Goal: Transaction & Acquisition: Purchase product/service

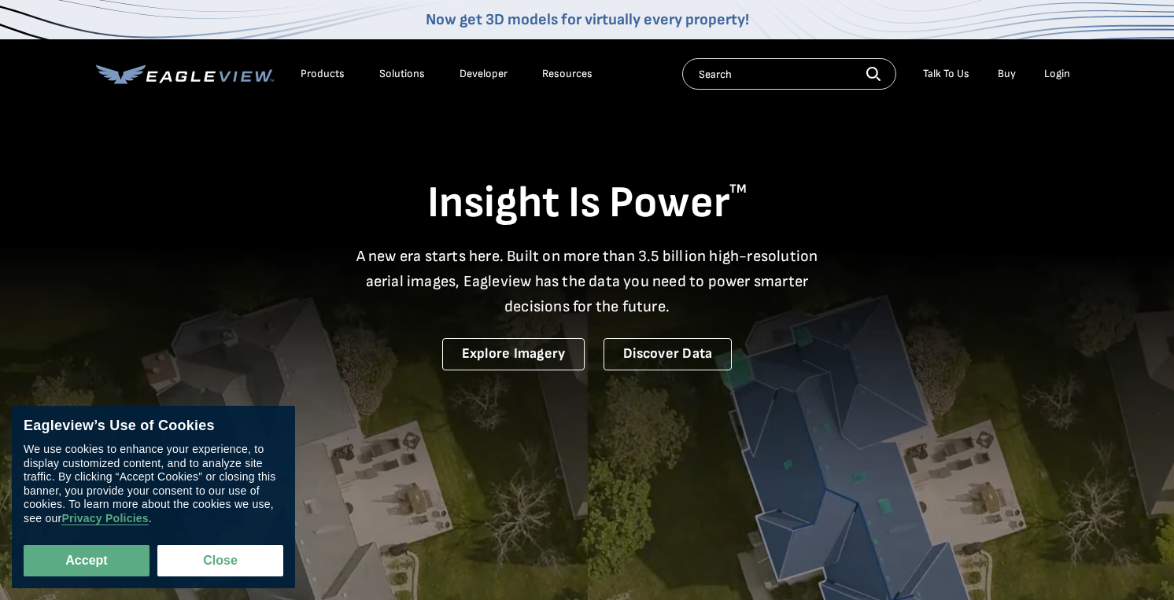
click at [1033, 64] on ul "Talk To Us Buy Login" at bounding box center [996, 74] width 163 height 24
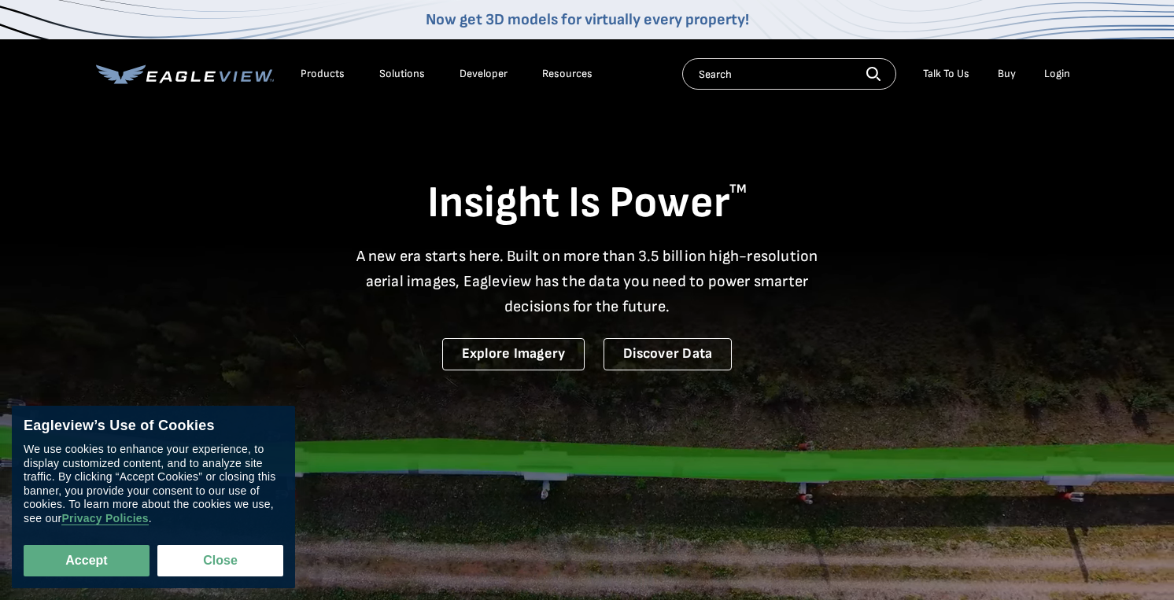
click at [1057, 74] on div "Login" at bounding box center [1057, 74] width 26 height 14
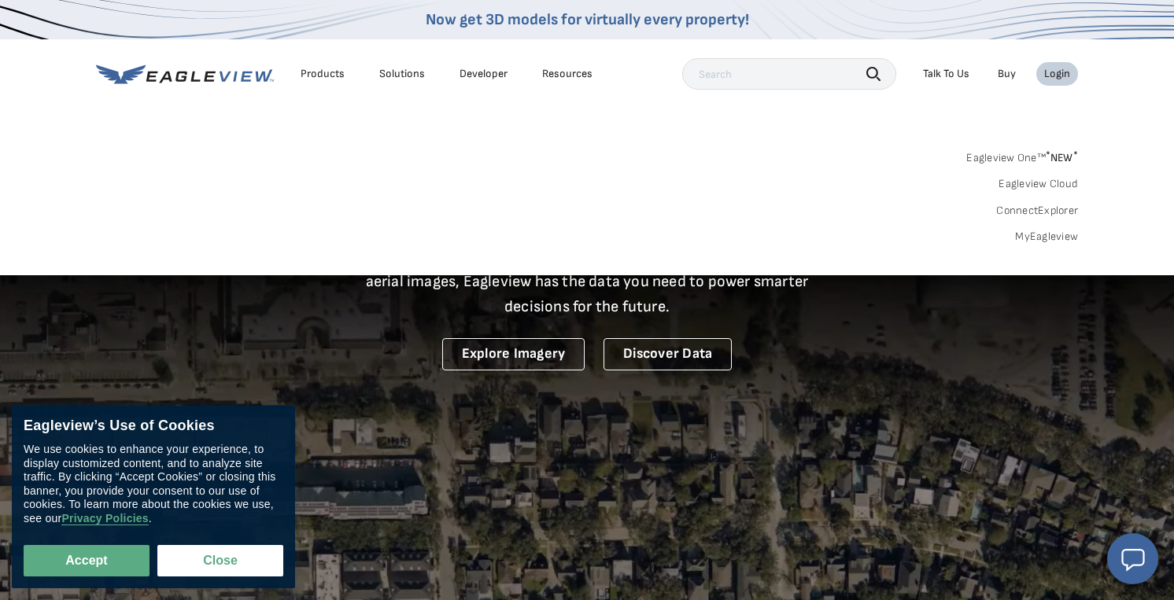
click at [1055, 72] on div "Login" at bounding box center [1057, 74] width 26 height 14
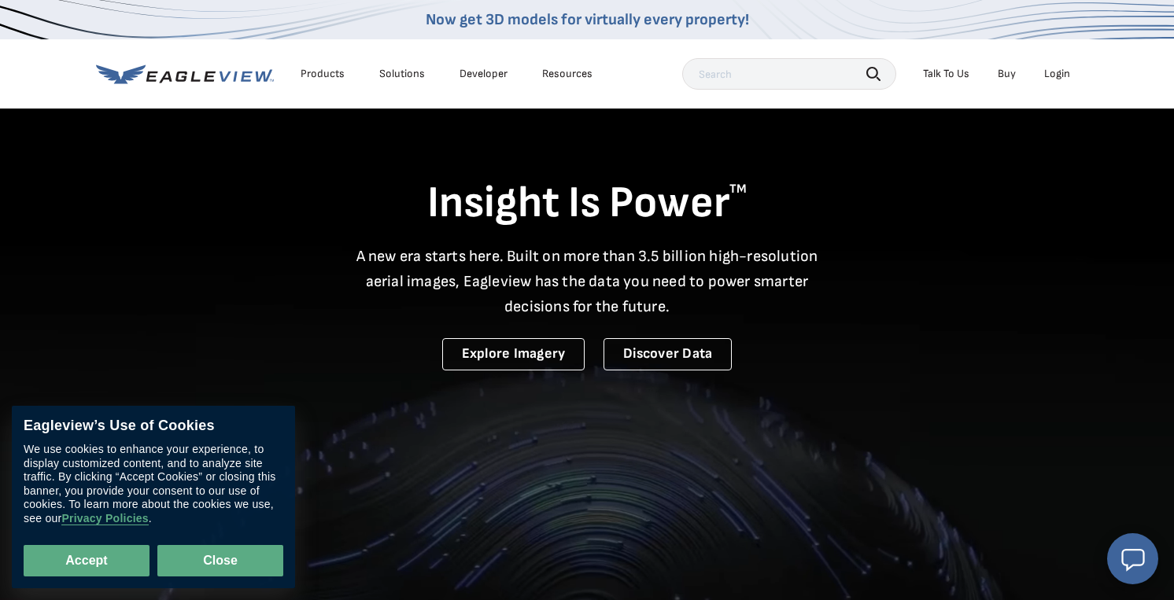
click at [195, 563] on button "Close" at bounding box center [220, 560] width 126 height 31
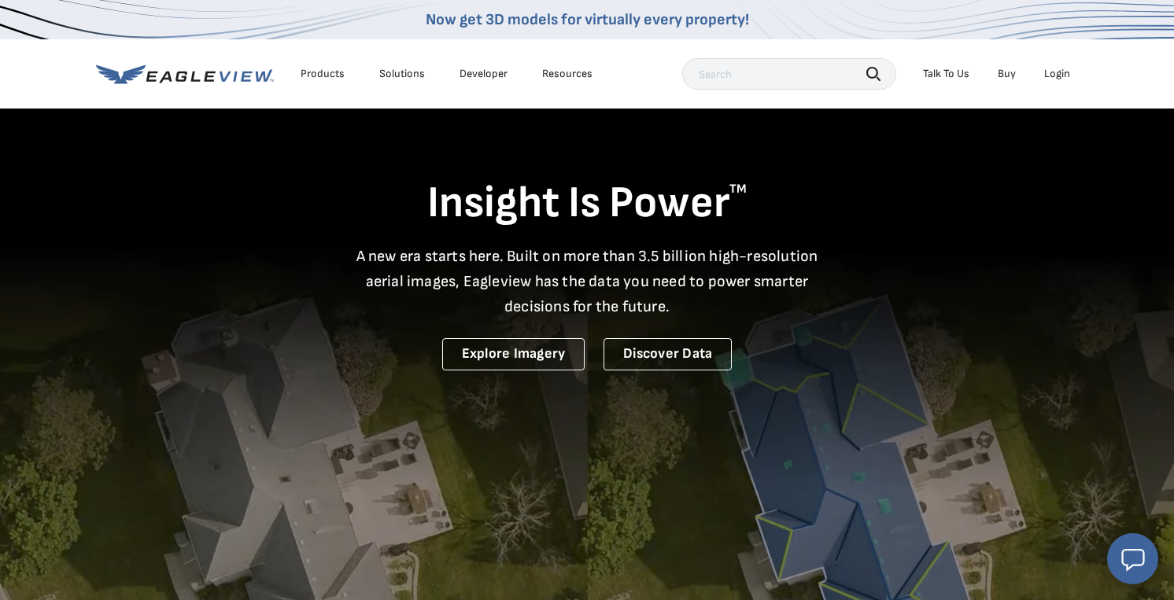
click at [1046, 70] on div "Login" at bounding box center [1057, 74] width 26 height 14
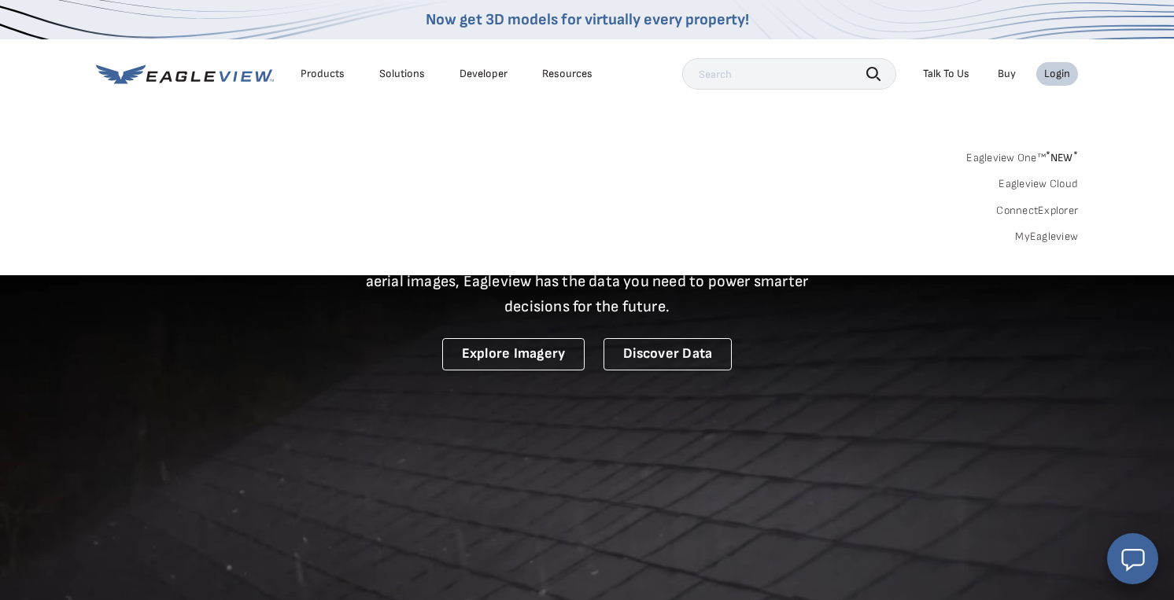
click at [1034, 240] on link "MyEagleview" at bounding box center [1046, 237] width 63 height 14
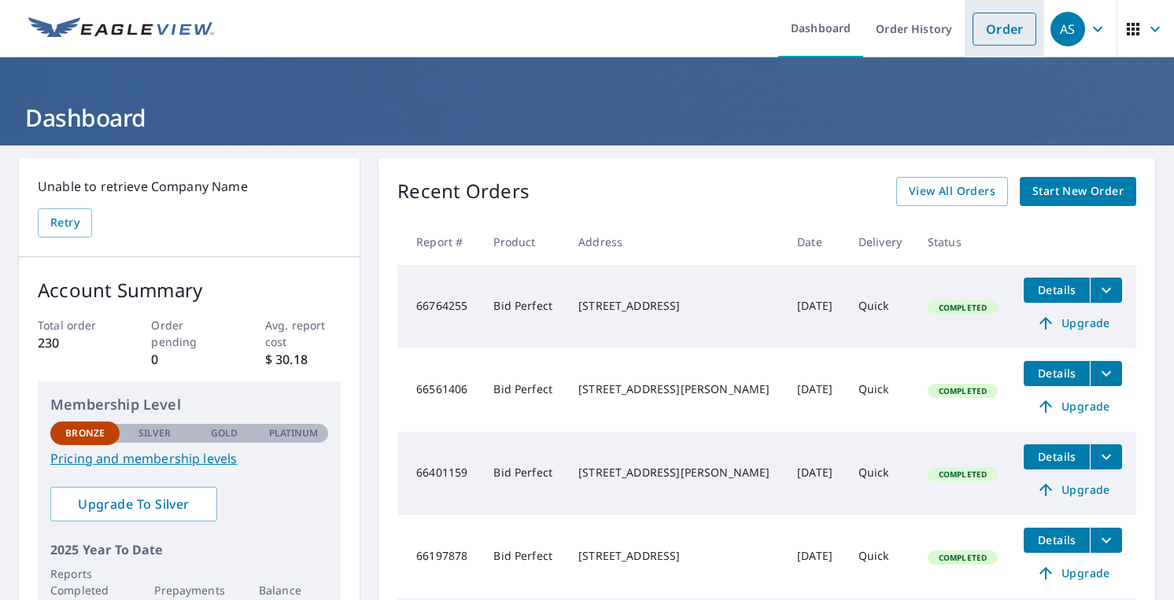
click at [1013, 43] on link "Order" at bounding box center [1004, 29] width 64 height 33
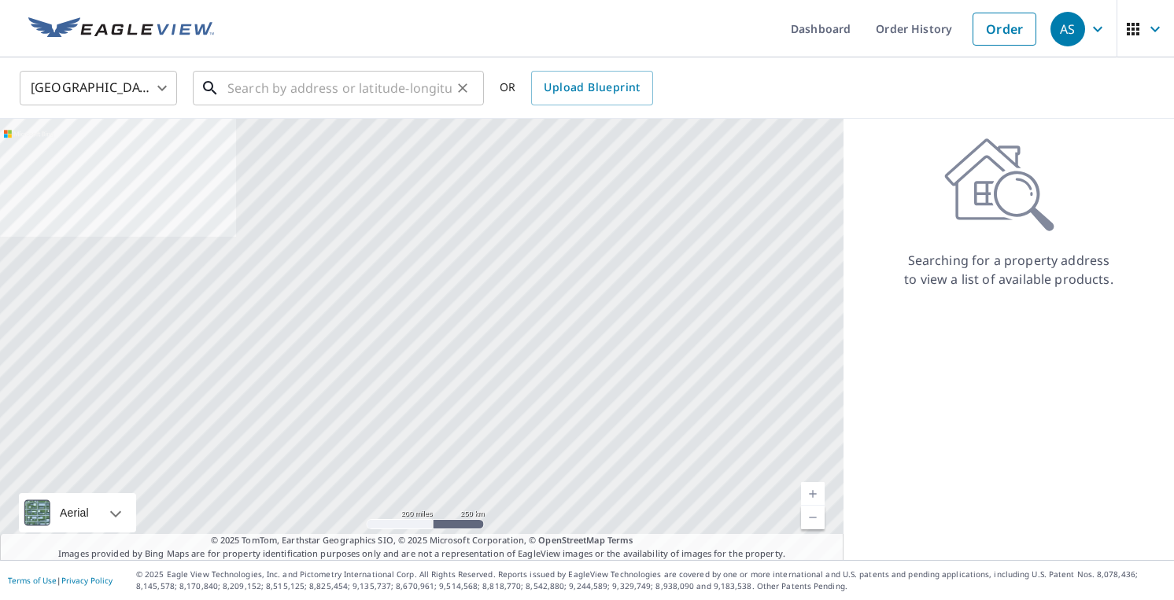
click at [286, 93] on input "text" at bounding box center [339, 88] width 224 height 44
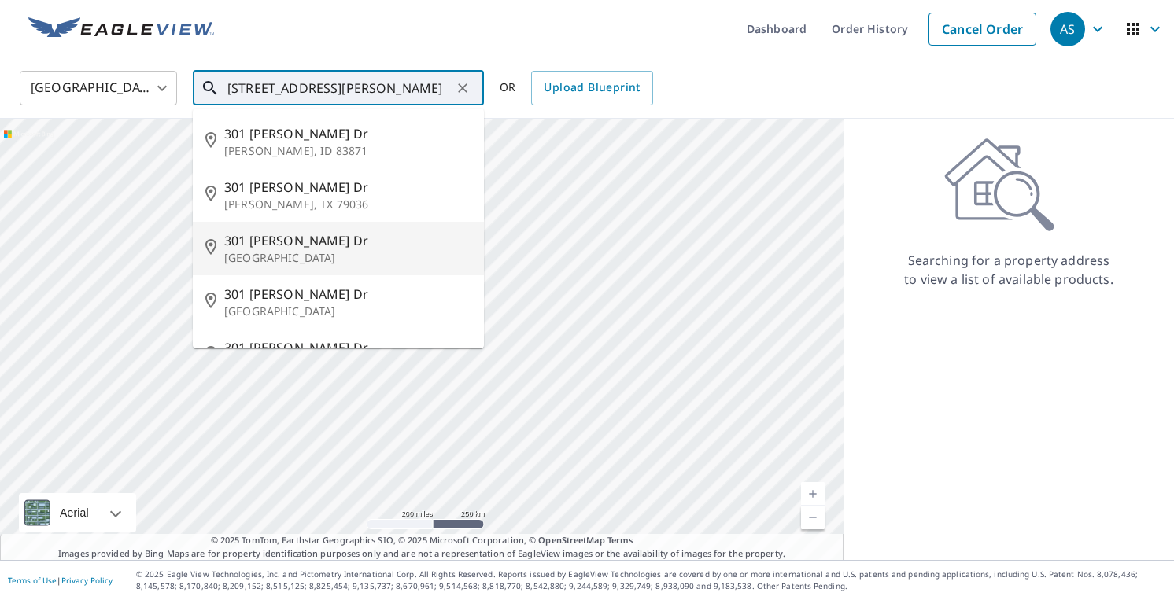
click at [352, 248] on span "301 [PERSON_NAME] Dr" at bounding box center [347, 240] width 247 height 19
type input "[STREET_ADDRESS][PERSON_NAME]"
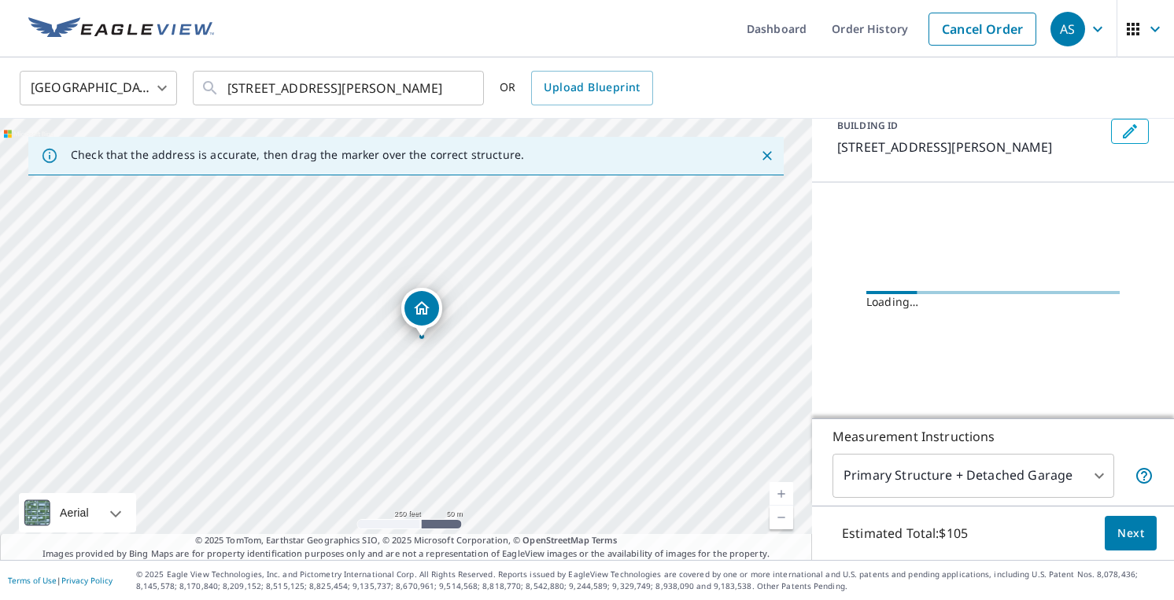
scroll to position [99, 0]
click at [935, 480] on body "AS AS Dashboard Order History Cancel Order AS United States [GEOGRAPHIC_DATA] ​…" at bounding box center [587, 300] width 1174 height 600
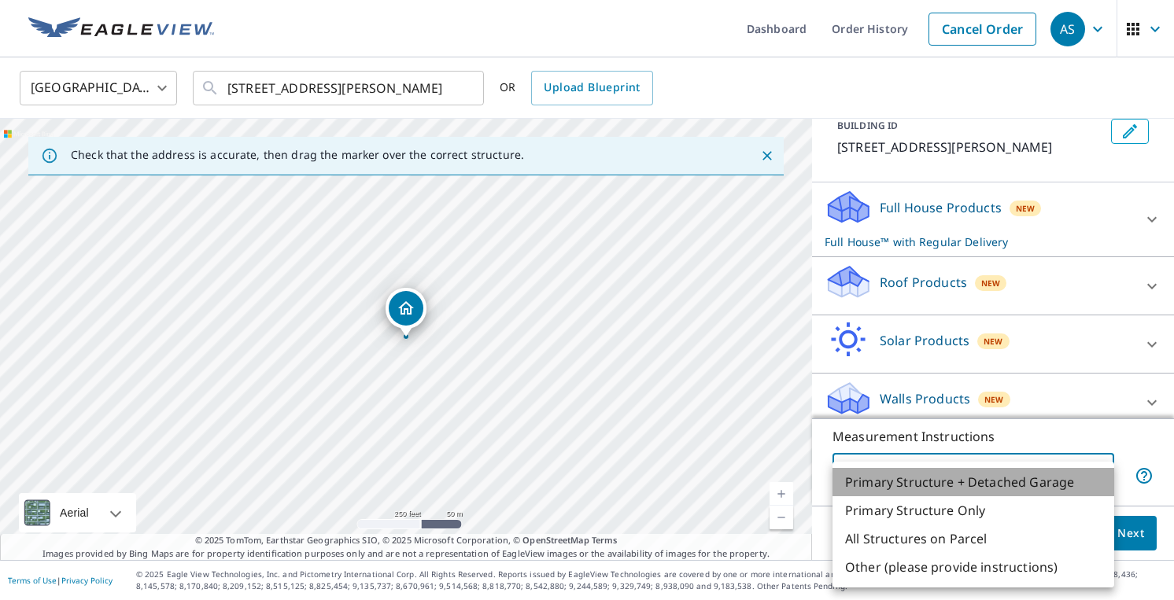
click at [917, 481] on li "Primary Structure + Detached Garage" at bounding box center [973, 482] width 282 height 28
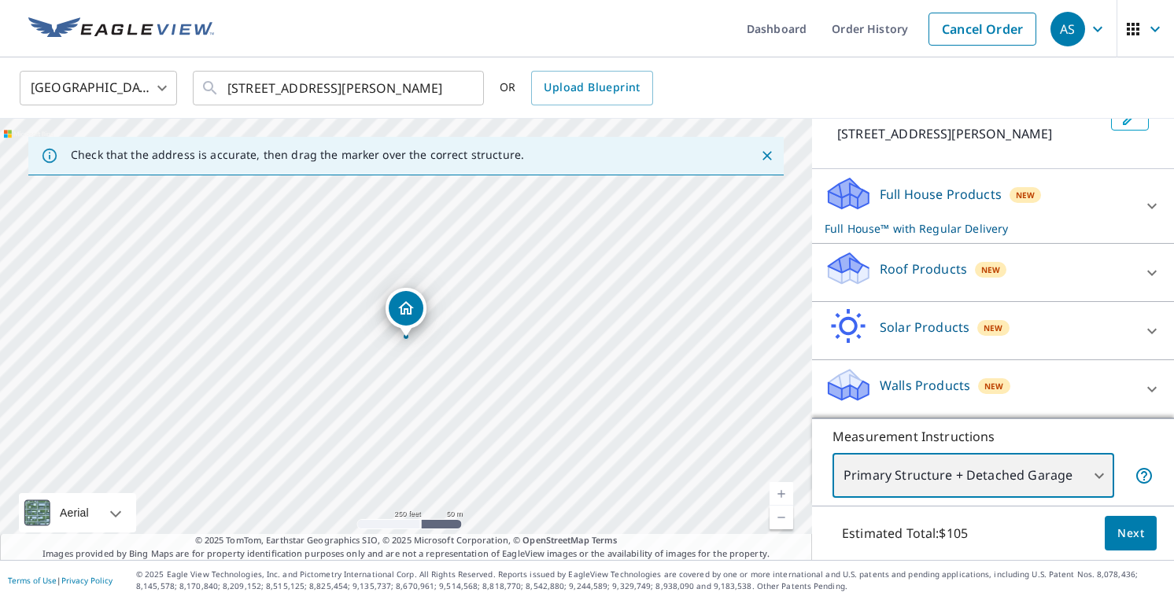
scroll to position [0, 0]
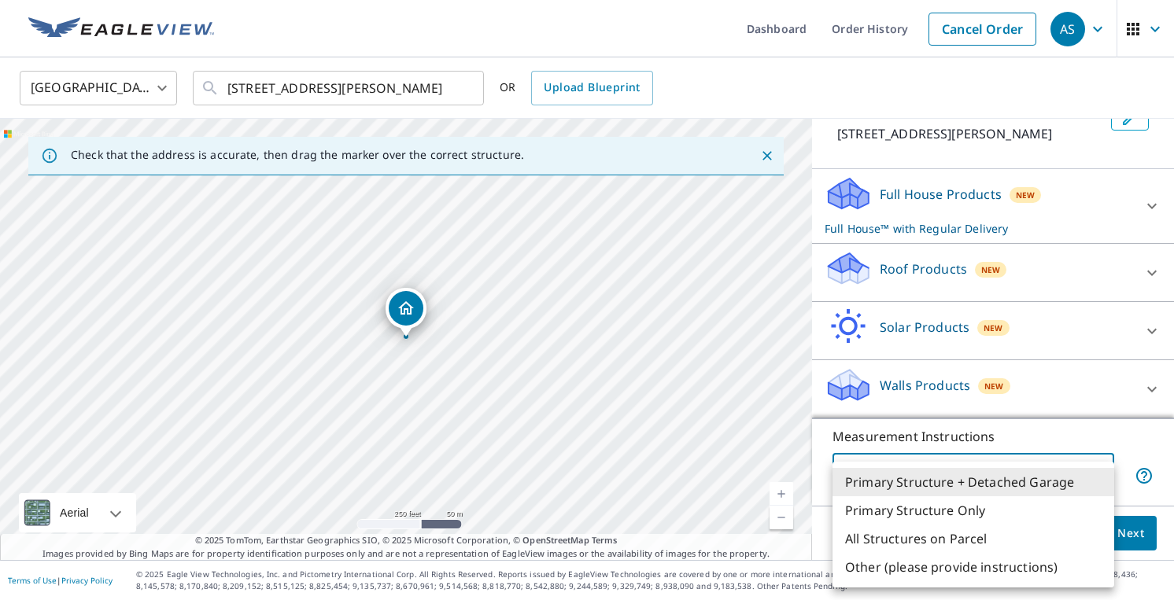
click at [884, 485] on body "AS AS Dashboard Order History Cancel Order AS United States [GEOGRAPHIC_DATA] ​…" at bounding box center [587, 300] width 1174 height 600
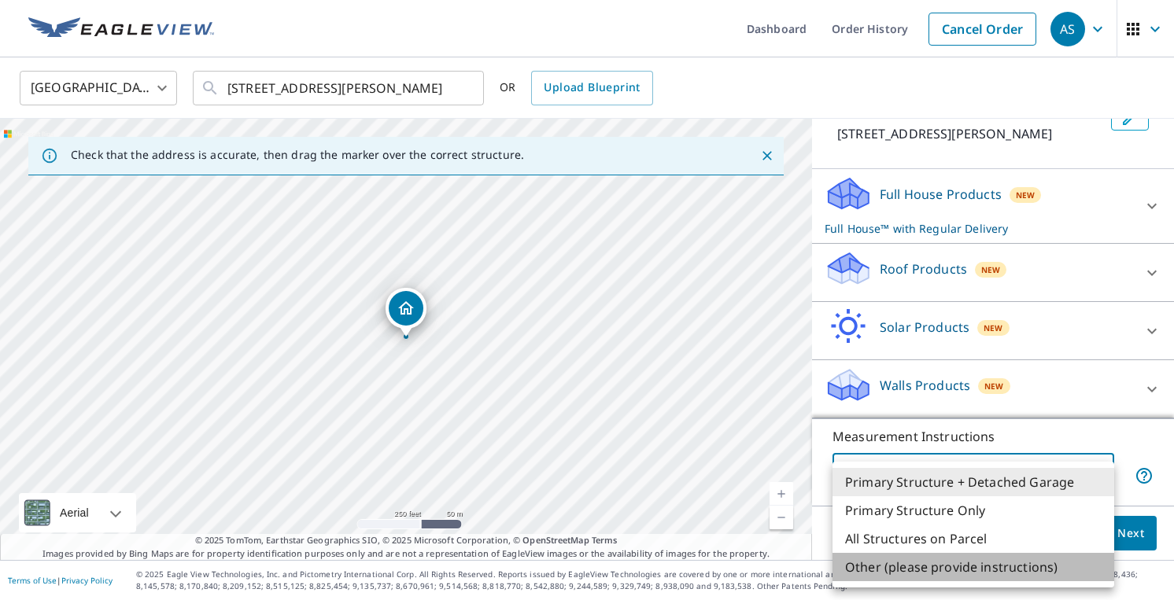
click at [876, 564] on li "Other (please provide instructions)" at bounding box center [973, 567] width 282 height 28
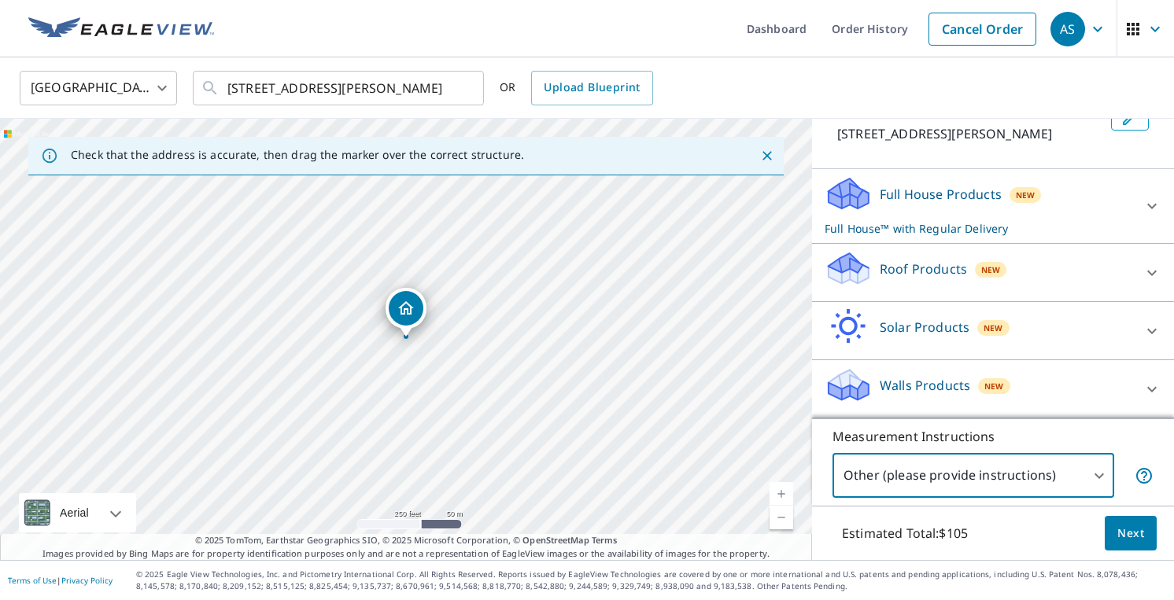
click at [884, 479] on body "AS AS Dashboard Order History Cancel Order AS United States [GEOGRAPHIC_DATA] ​…" at bounding box center [587, 300] width 1174 height 600
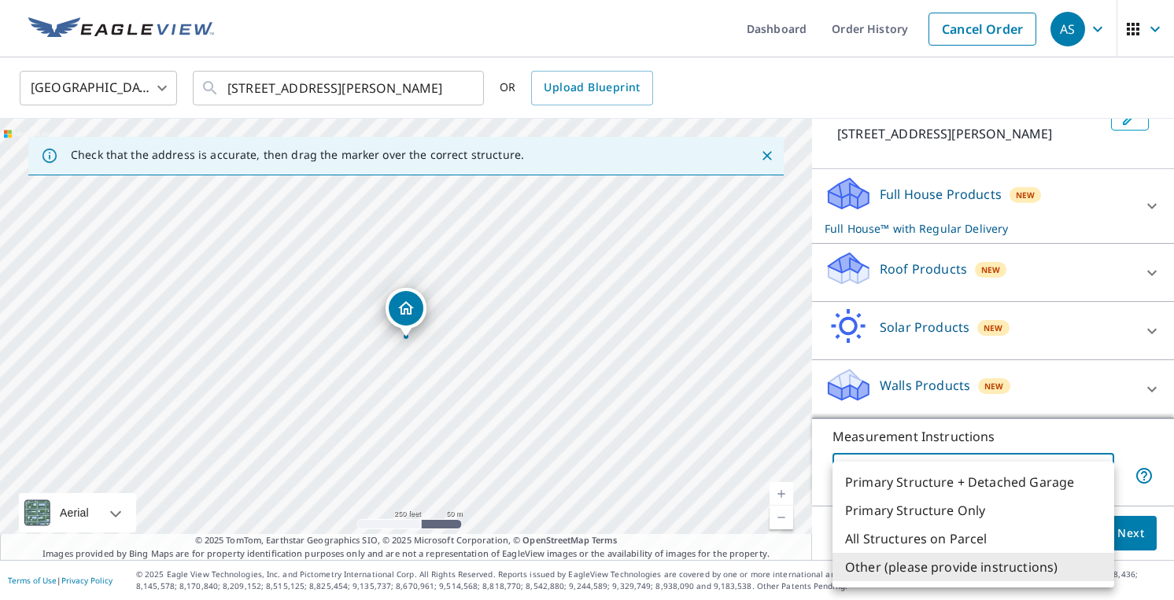
click at [884, 500] on li "Primary Structure Only" at bounding box center [973, 510] width 282 height 28
type input "2"
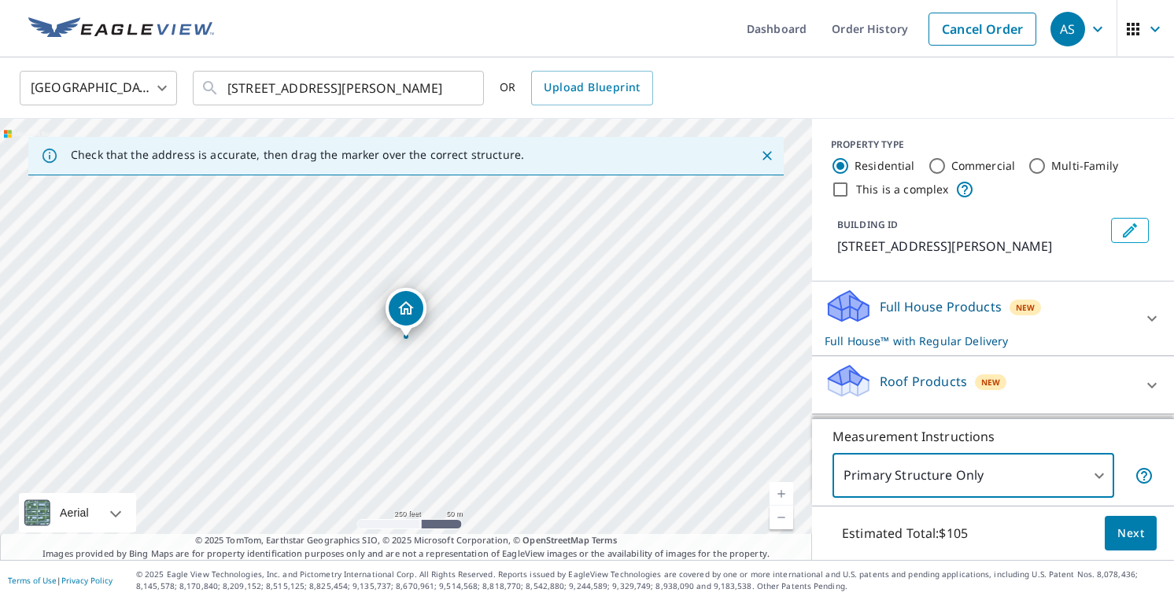
click at [1142, 385] on div at bounding box center [1152, 386] width 38 height 38
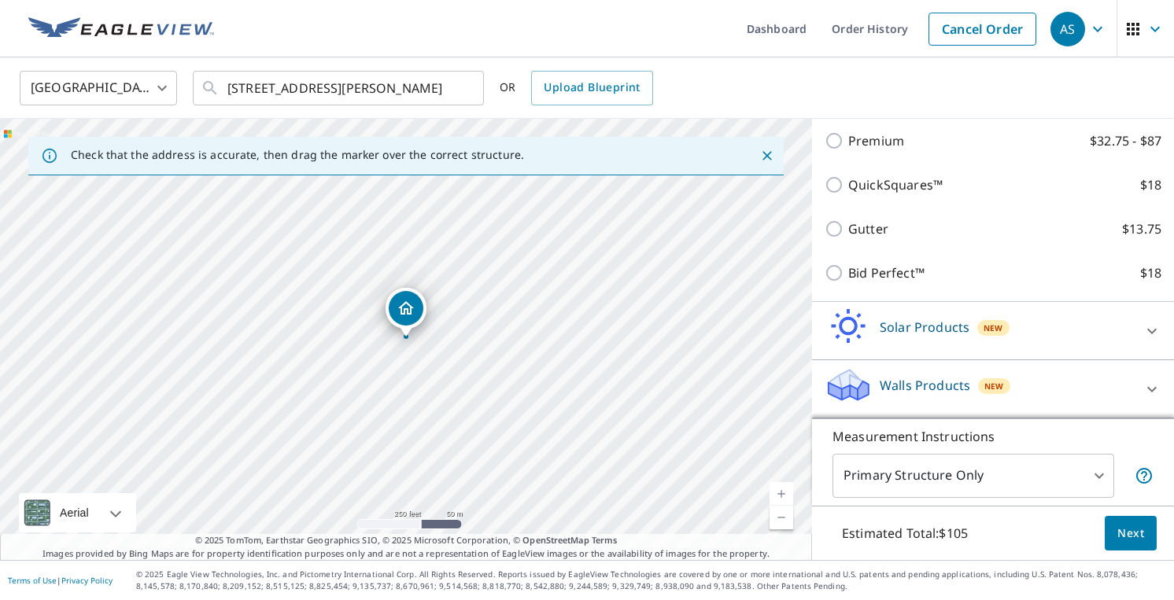
scroll to position [220, 0]
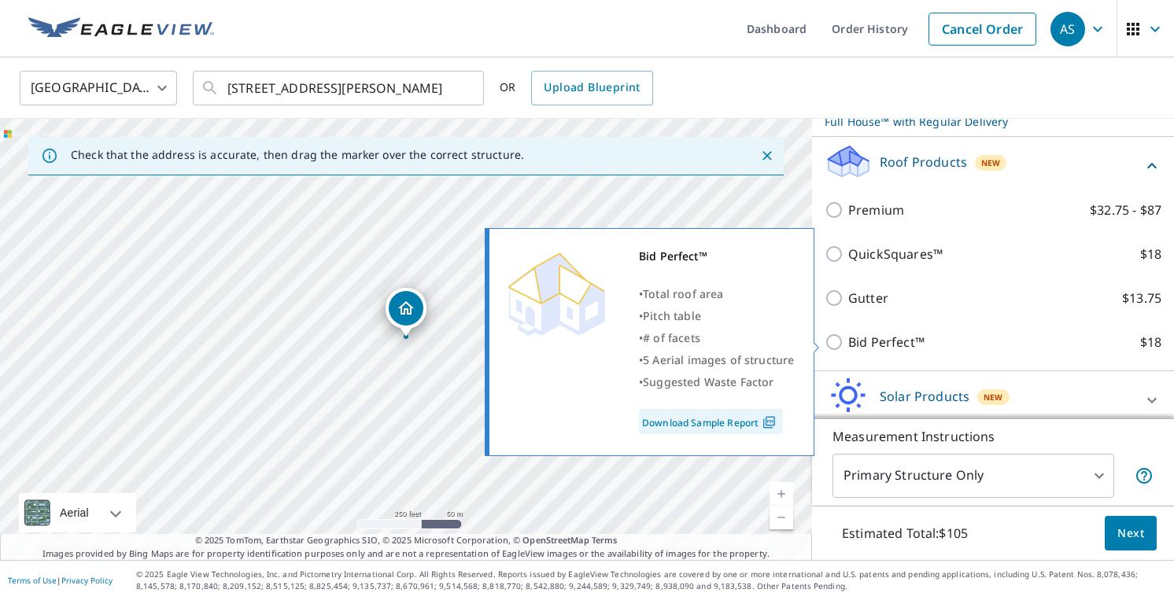
click at [840, 339] on input "Bid Perfect™ $18" at bounding box center [837, 342] width 24 height 19
checkbox input "true"
checkbox input "false"
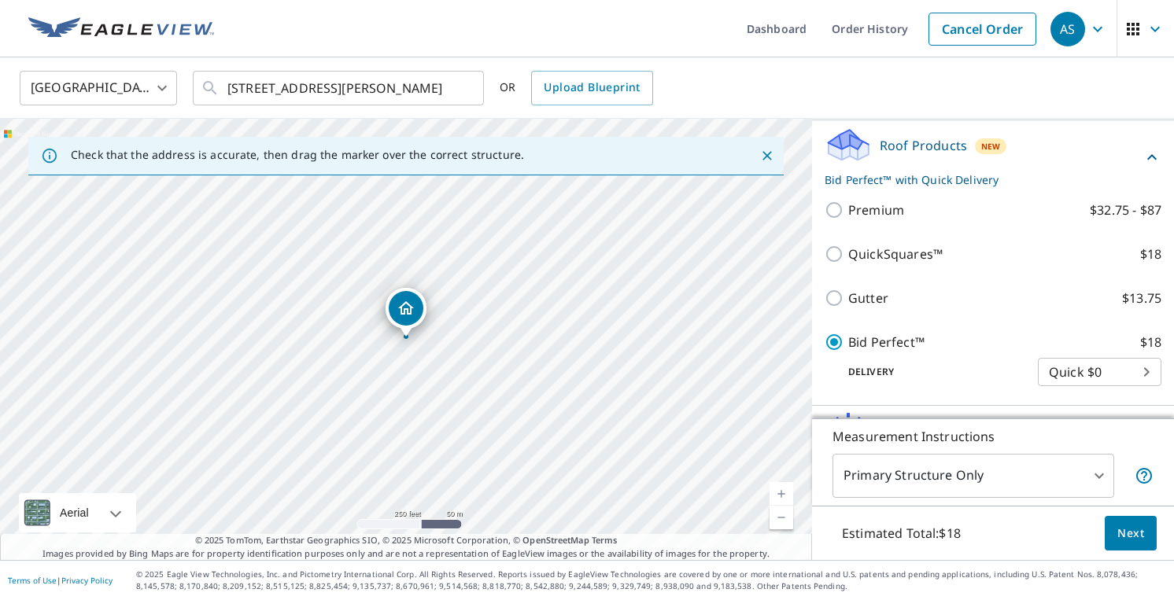
click at [1142, 540] on span "Next" at bounding box center [1130, 534] width 27 height 20
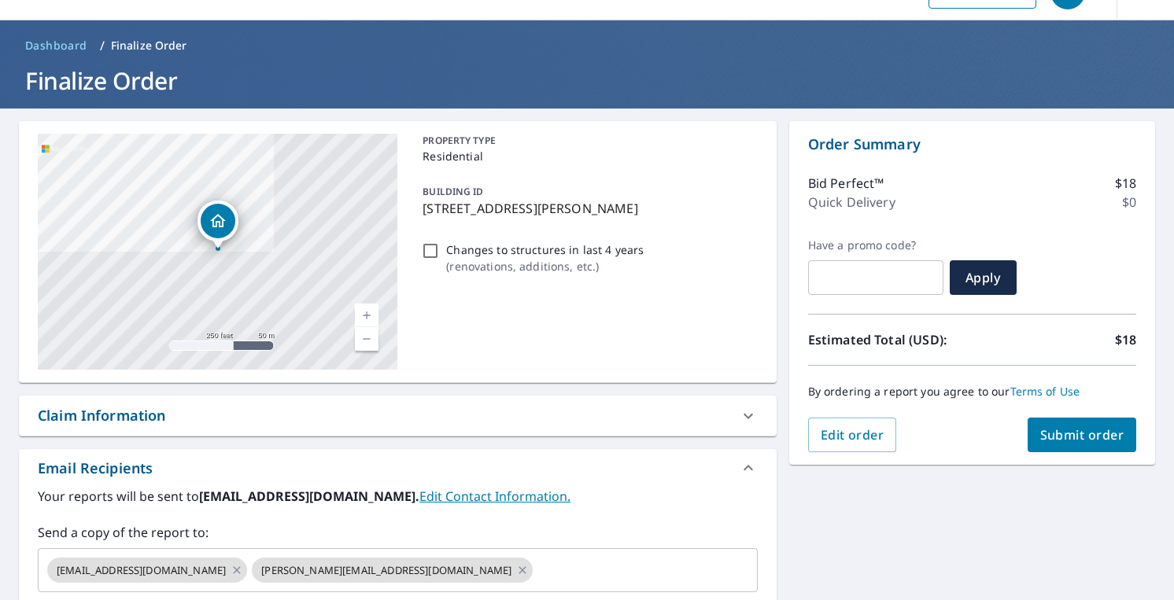
scroll to position [44, 0]
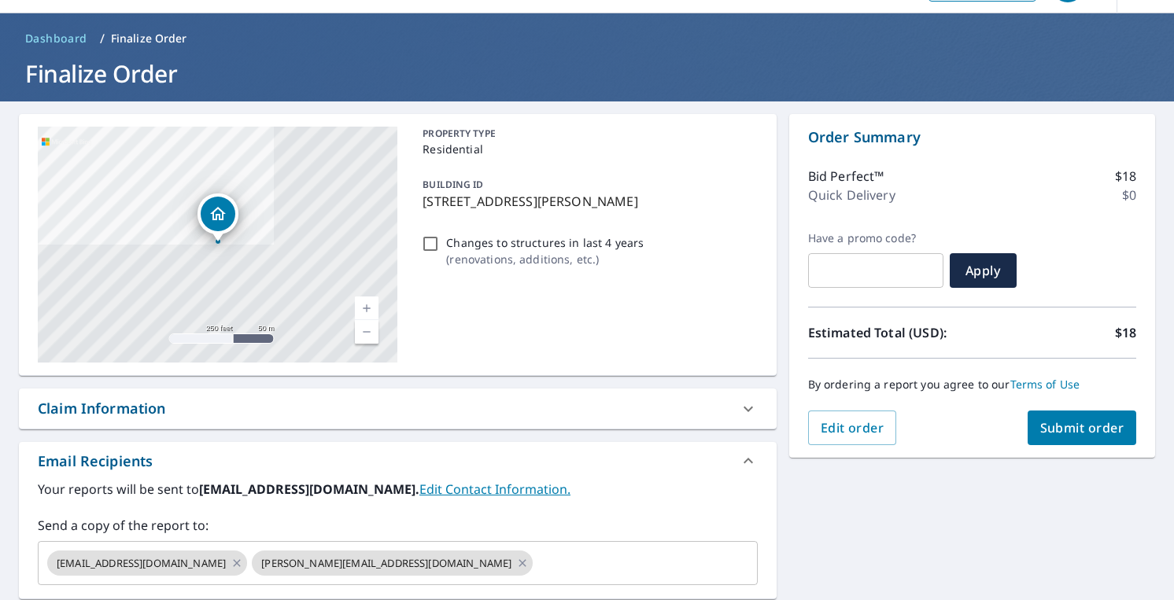
click at [430, 239] on input "Changes to structures in last 4 years ( renovations, additions, etc. )" at bounding box center [430, 243] width 19 height 19
checkbox input "true"
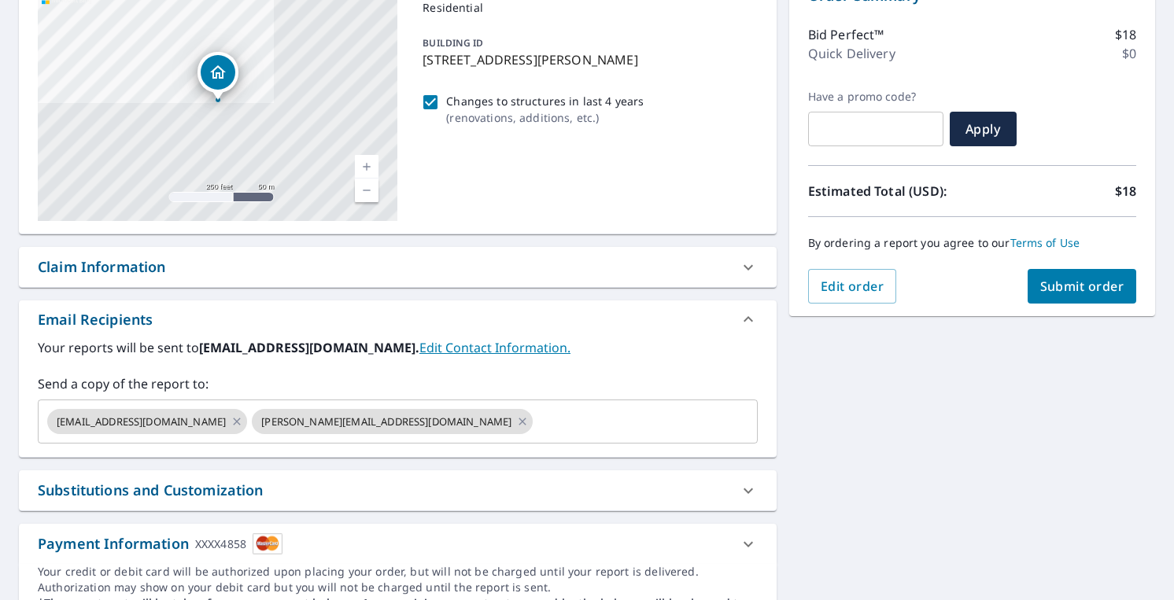
scroll to position [215, 0]
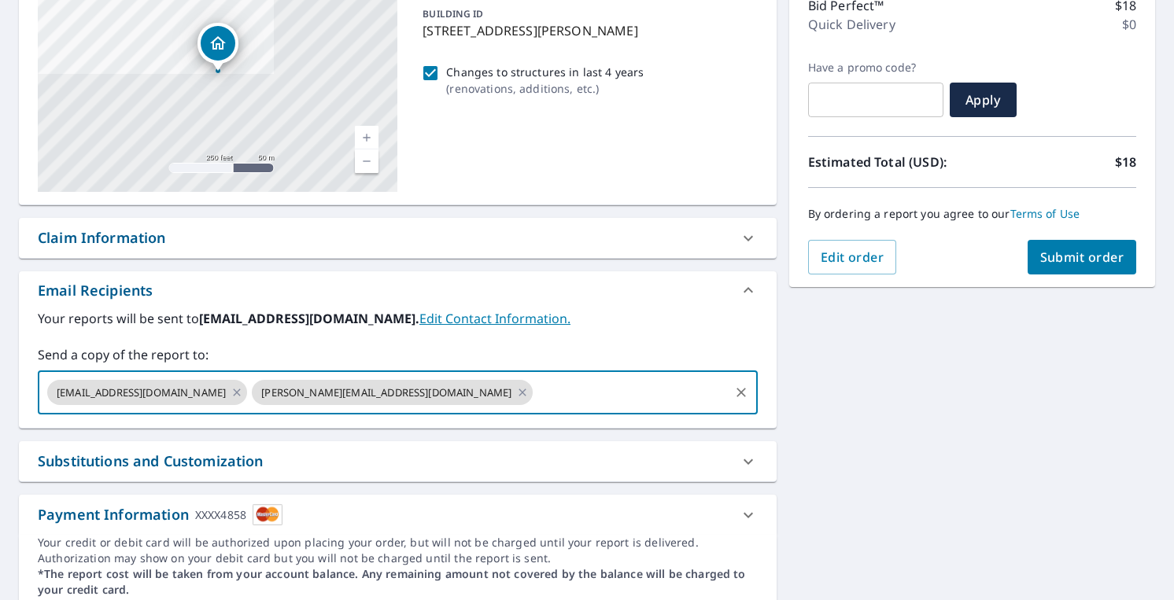
click at [535, 386] on input "text" at bounding box center [630, 393] width 191 height 30
type input "[EMAIL_ADDRESS][DOMAIN_NAME]"
click at [807, 378] on div "[STREET_ADDRESS][PERSON_NAME] Aerial Road A standard road map Aerial A detailed…" at bounding box center [587, 277] width 1174 height 693
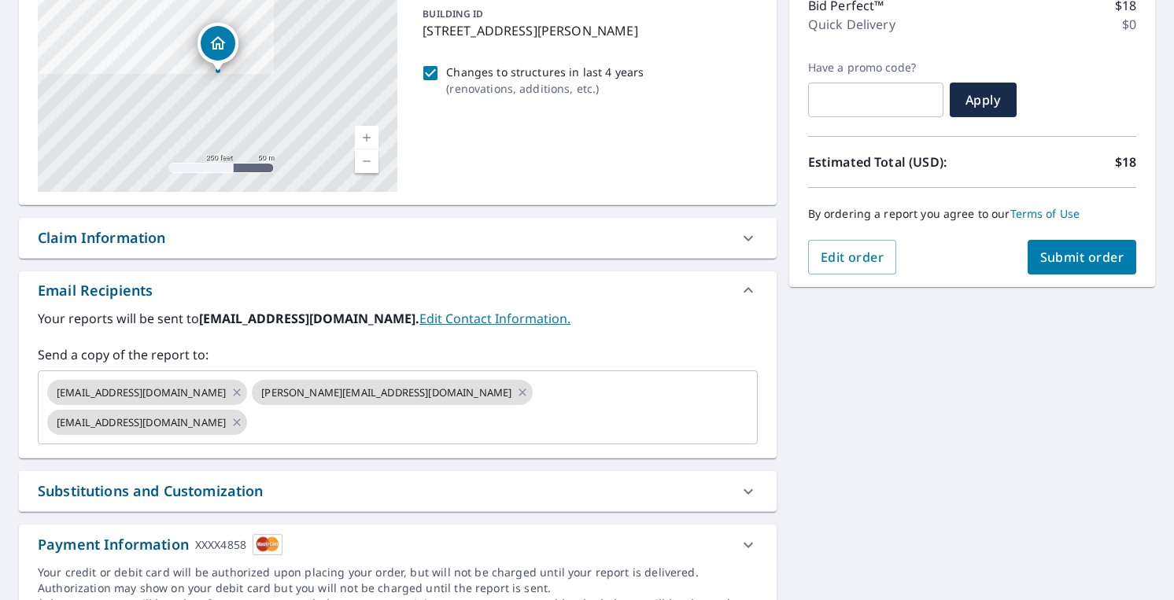
click at [1058, 262] on span "Submit order" at bounding box center [1082, 257] width 84 height 17
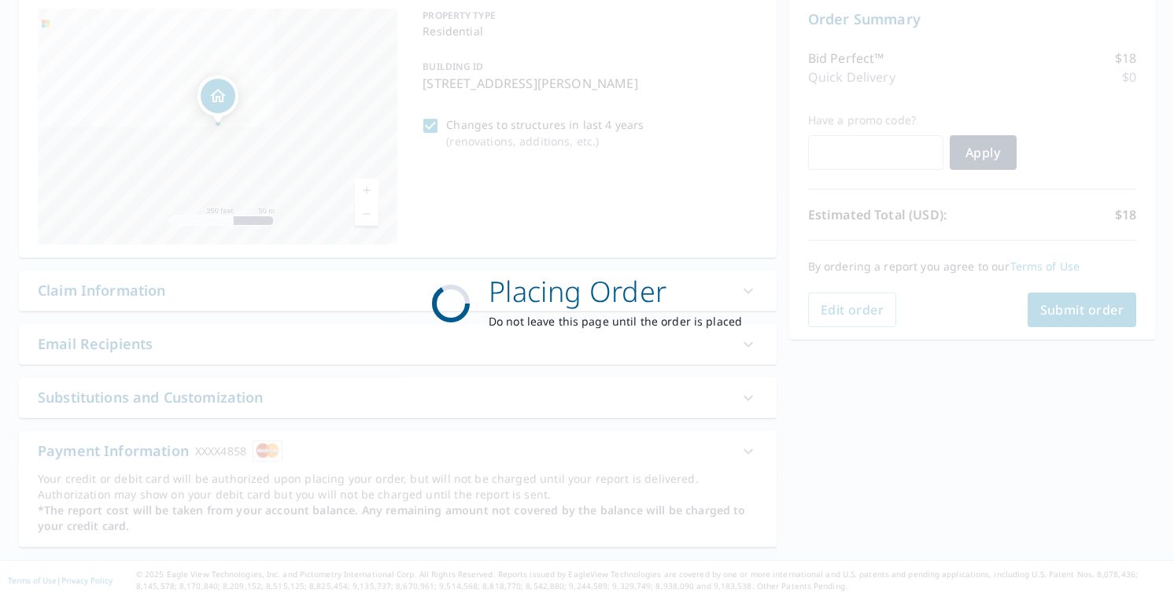
scroll to position [162, 0]
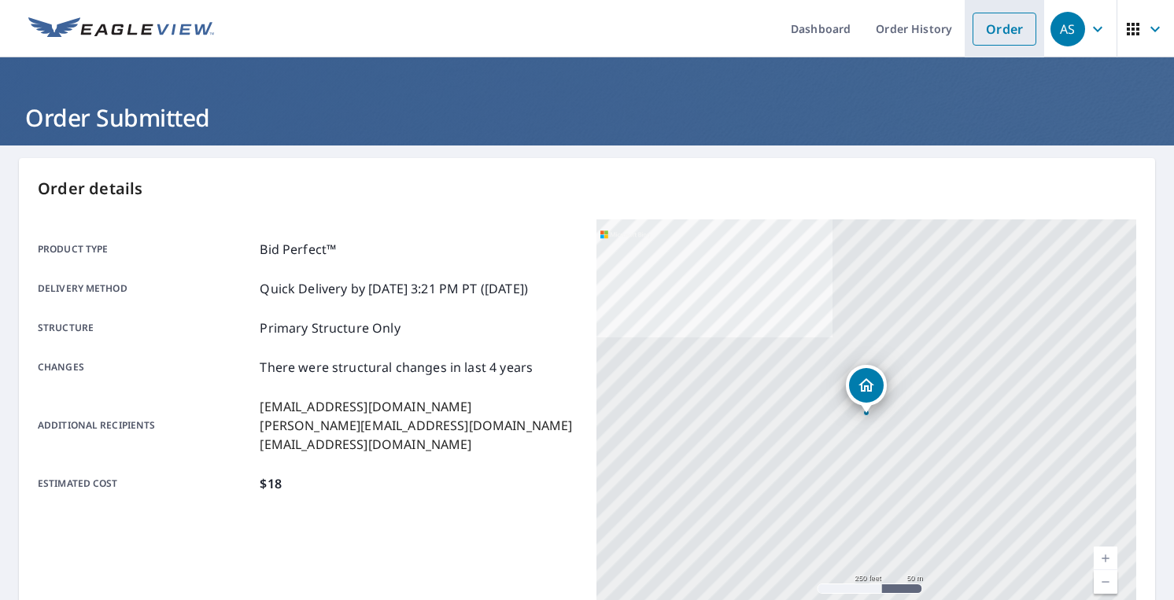
click at [1005, 35] on link "Order" at bounding box center [1004, 29] width 64 height 33
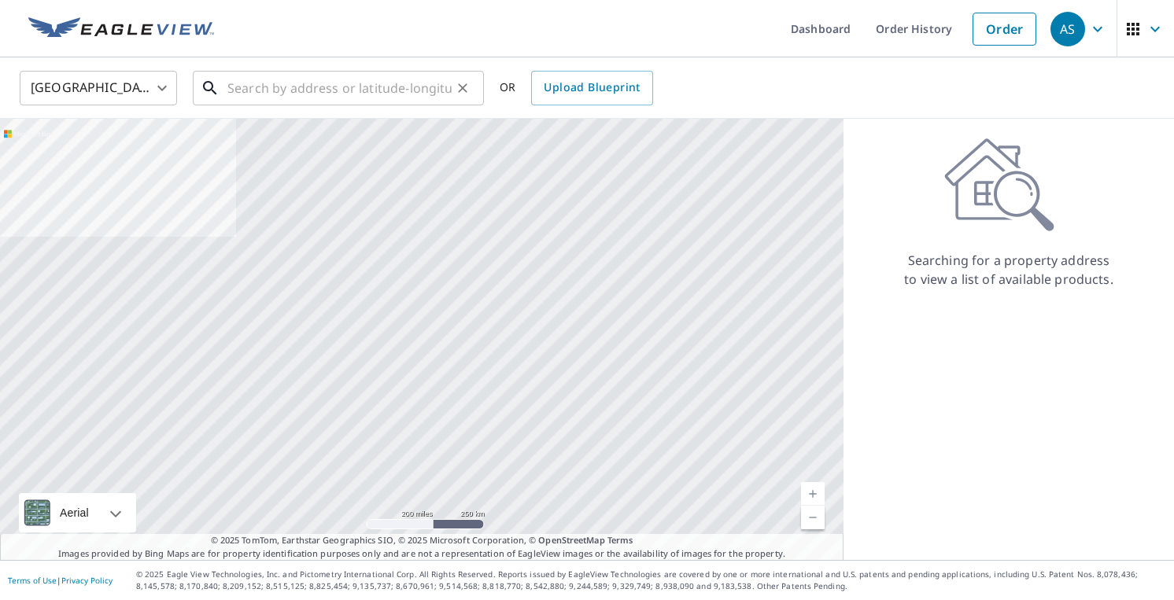
click at [328, 72] on input "text" at bounding box center [339, 88] width 224 height 44
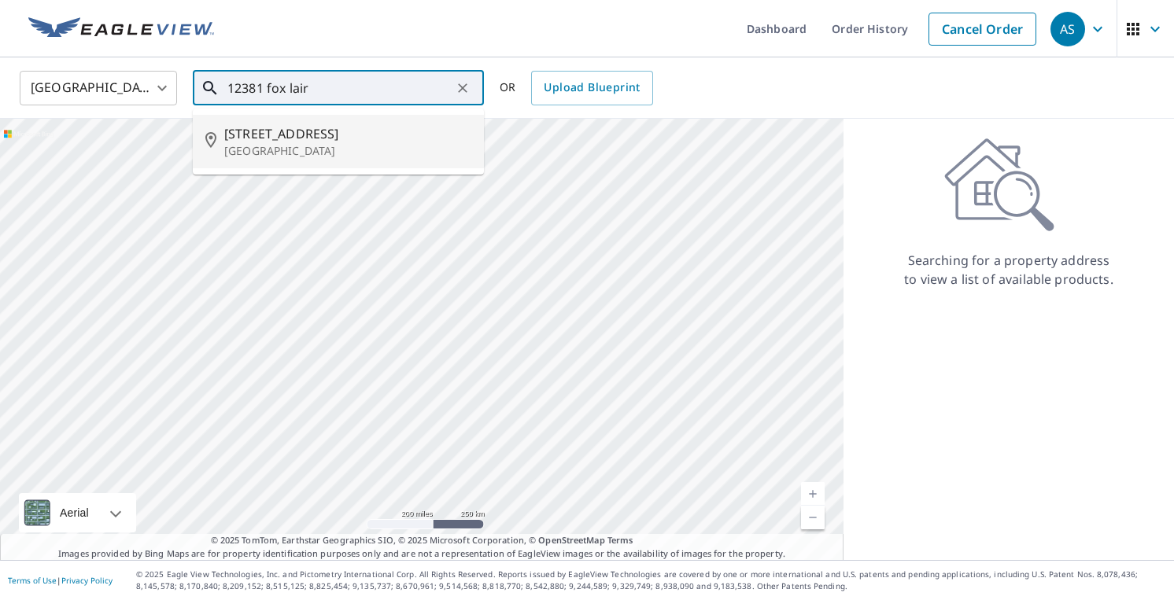
click at [271, 147] on p "[GEOGRAPHIC_DATA]" at bounding box center [347, 151] width 247 height 16
type input "[STREET_ADDRESS]"
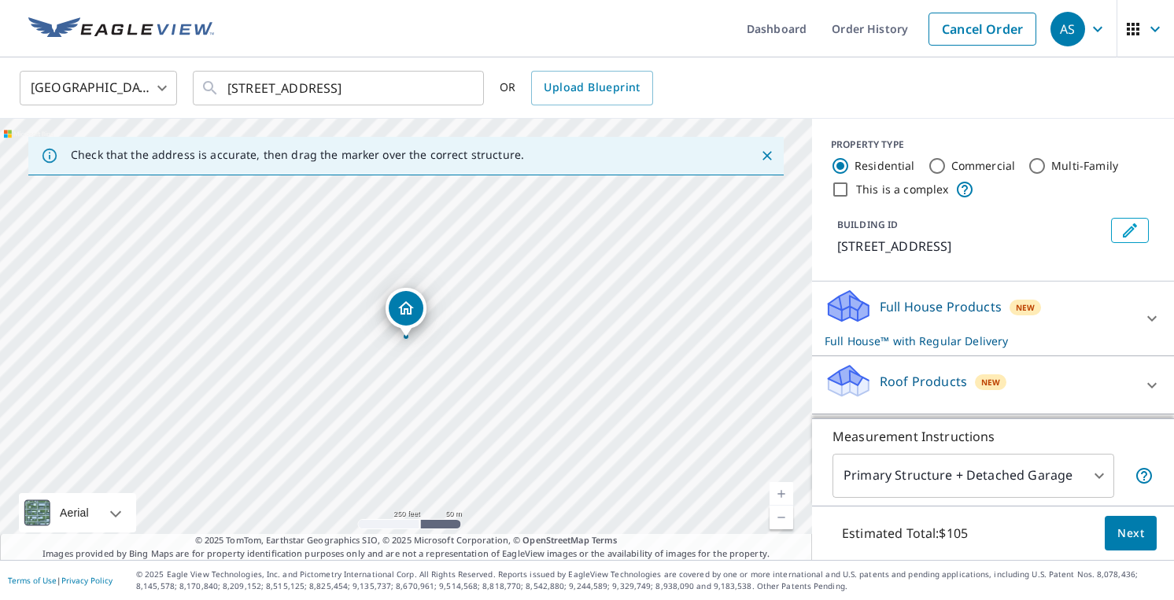
click at [1116, 370] on div "Roof Products New" at bounding box center [979, 385] width 308 height 45
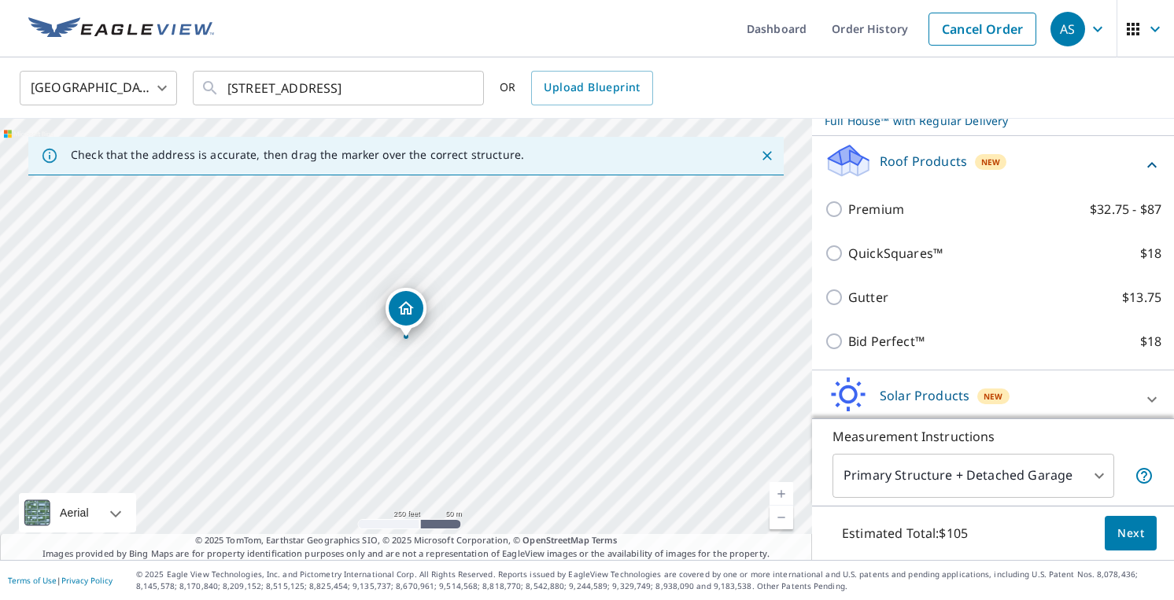
scroll to position [232, 0]
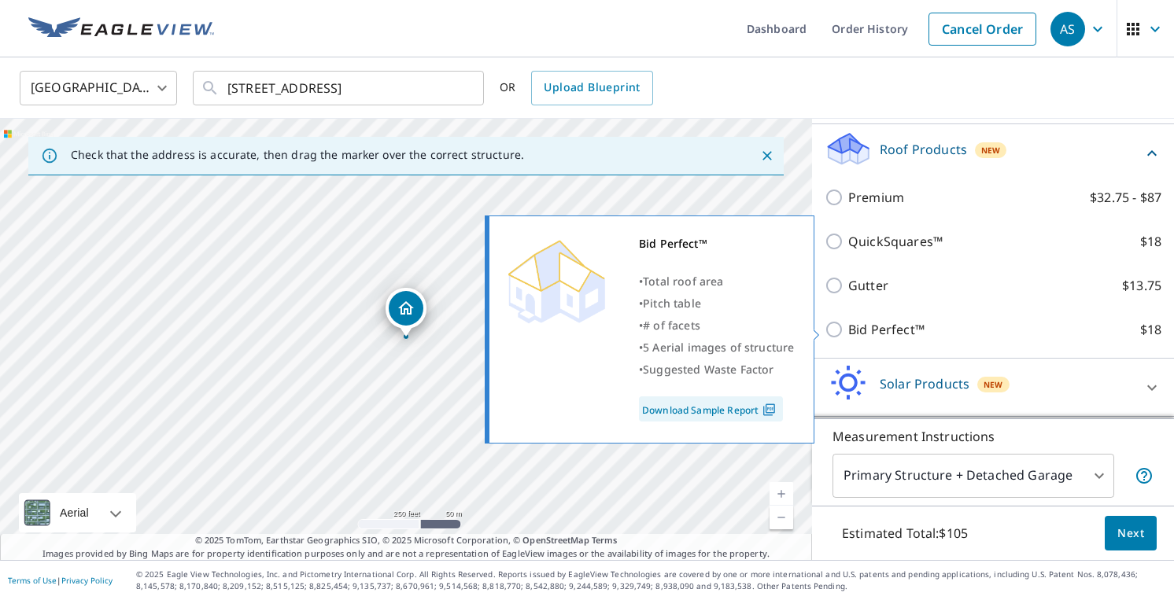
click at [835, 334] on input "Bid Perfect™ $18" at bounding box center [837, 329] width 24 height 19
checkbox input "true"
checkbox input "false"
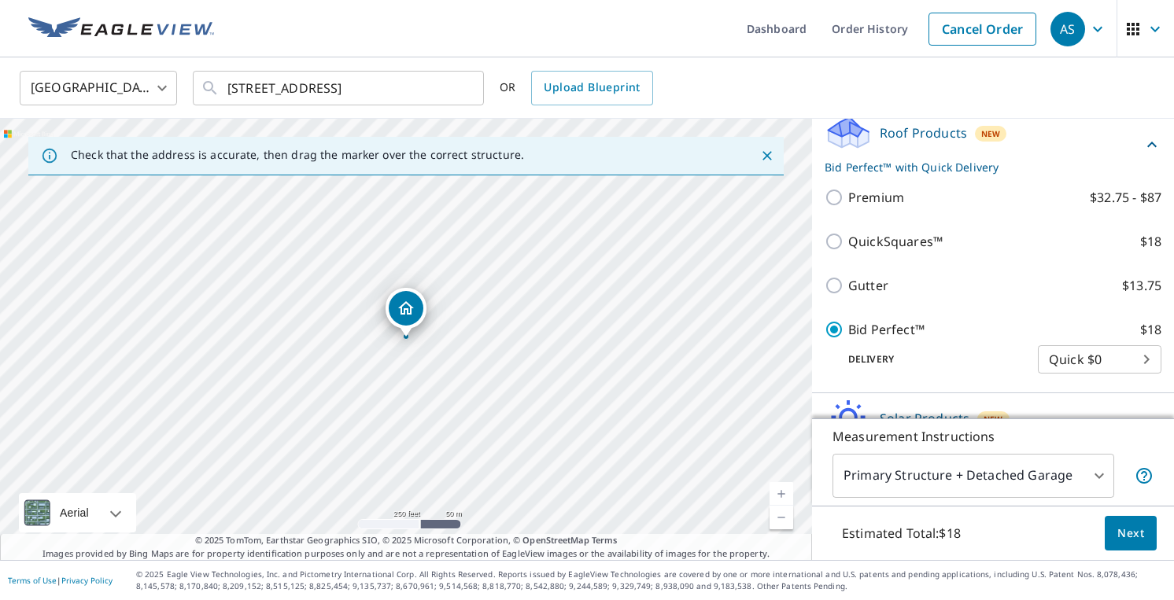
click at [1127, 536] on span "Next" at bounding box center [1130, 534] width 27 height 20
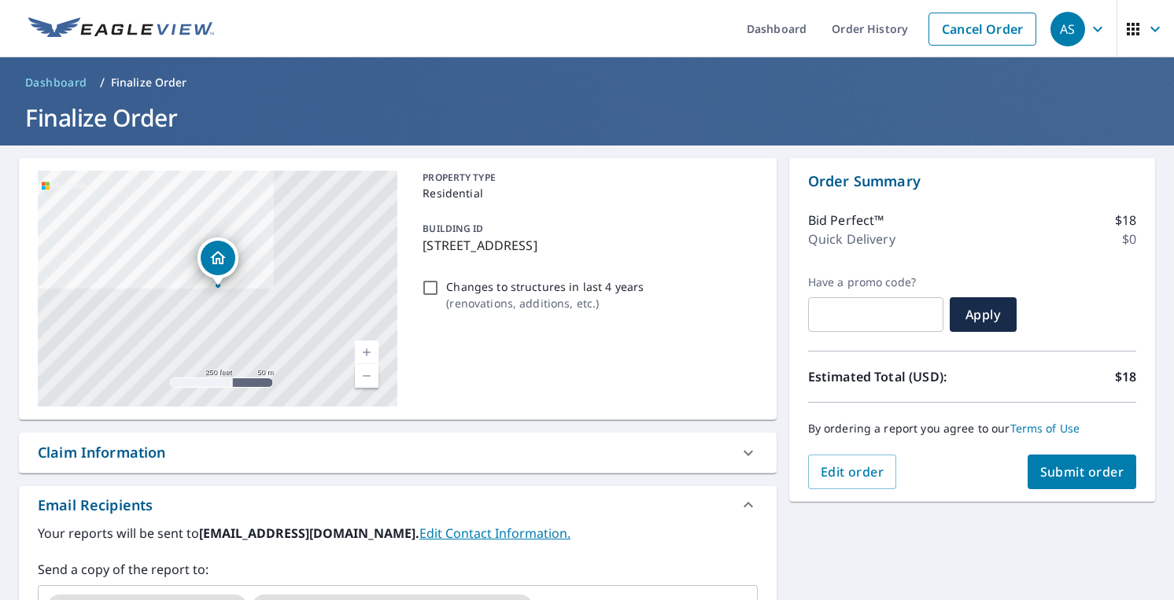
click at [1072, 480] on span "Submit order" at bounding box center [1082, 471] width 84 height 17
